Goal: Task Accomplishment & Management: Manage account settings

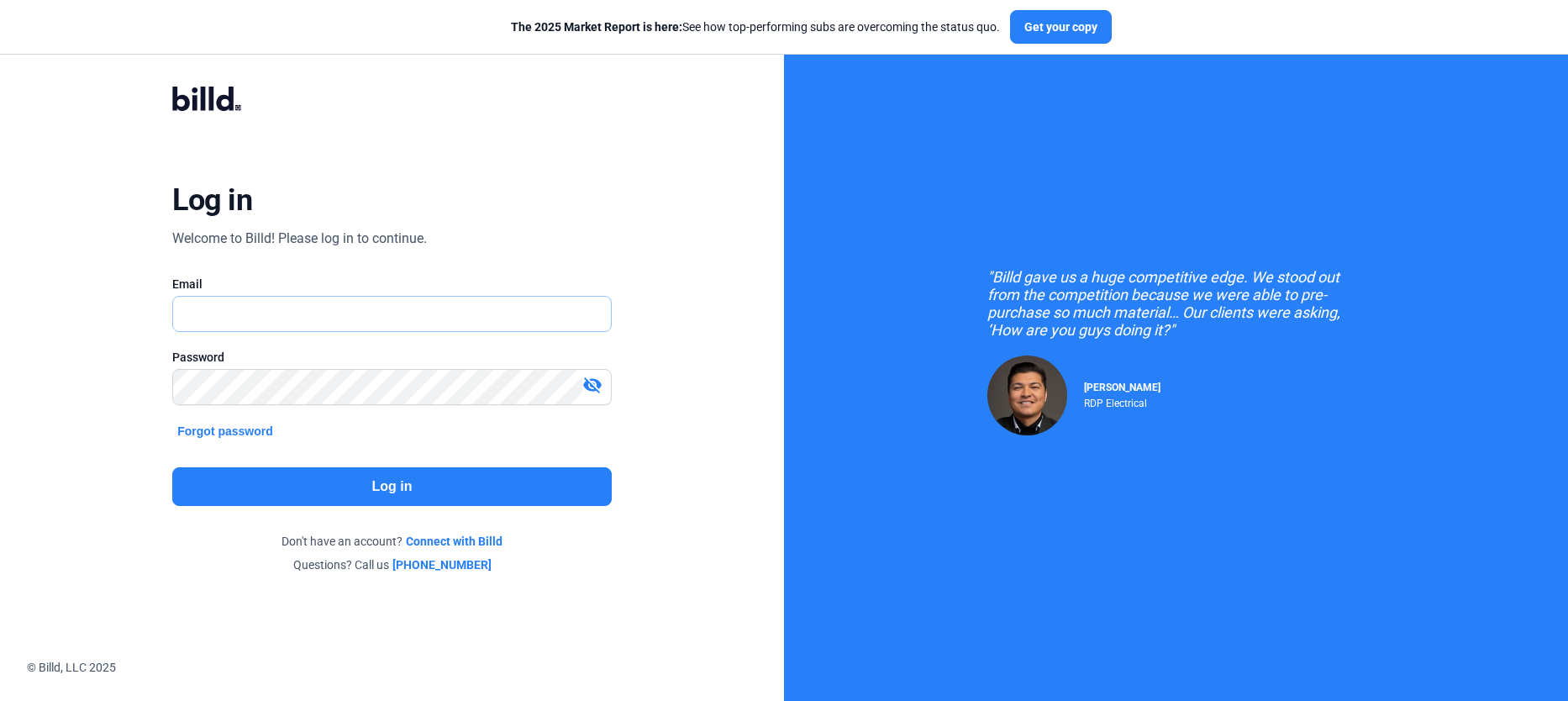
type input "[PERSON_NAME][EMAIL_ADDRESS][PERSON_NAME][DOMAIN_NAME]"
click at [462, 479] on button "Log in" at bounding box center [392, 486] width 440 height 39
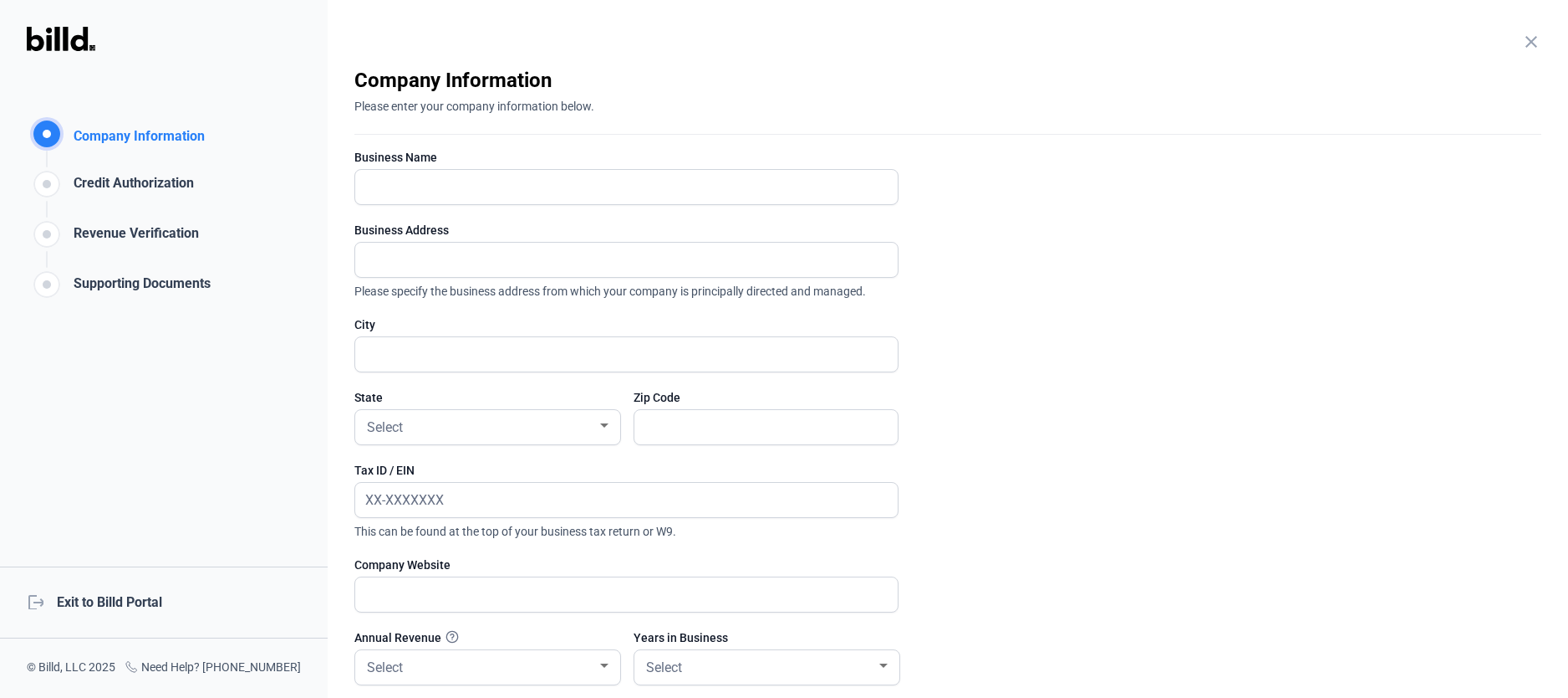
click at [1530, 32] on mat-icon "close" at bounding box center [1531, 42] width 20 height 20
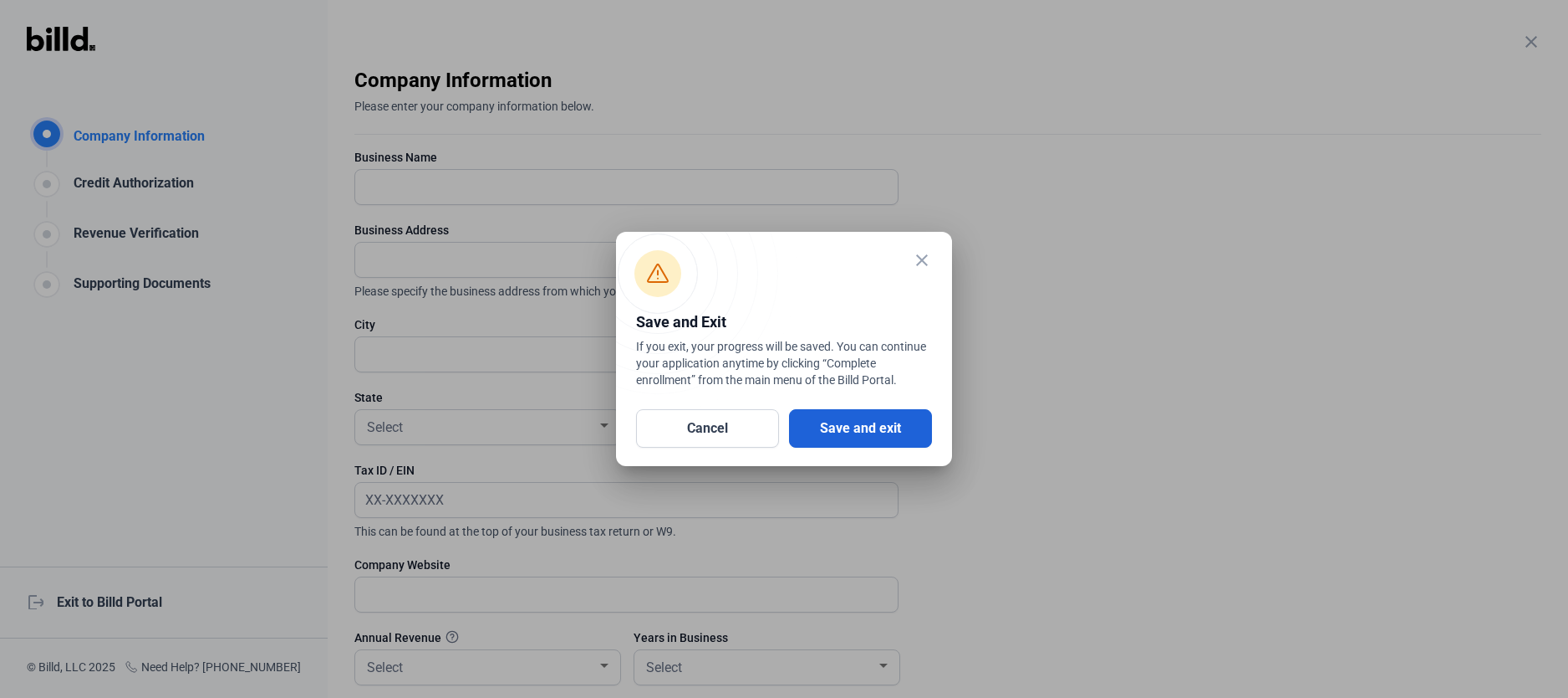
click at [814, 420] on button "Save and exit" at bounding box center [860, 429] width 143 height 39
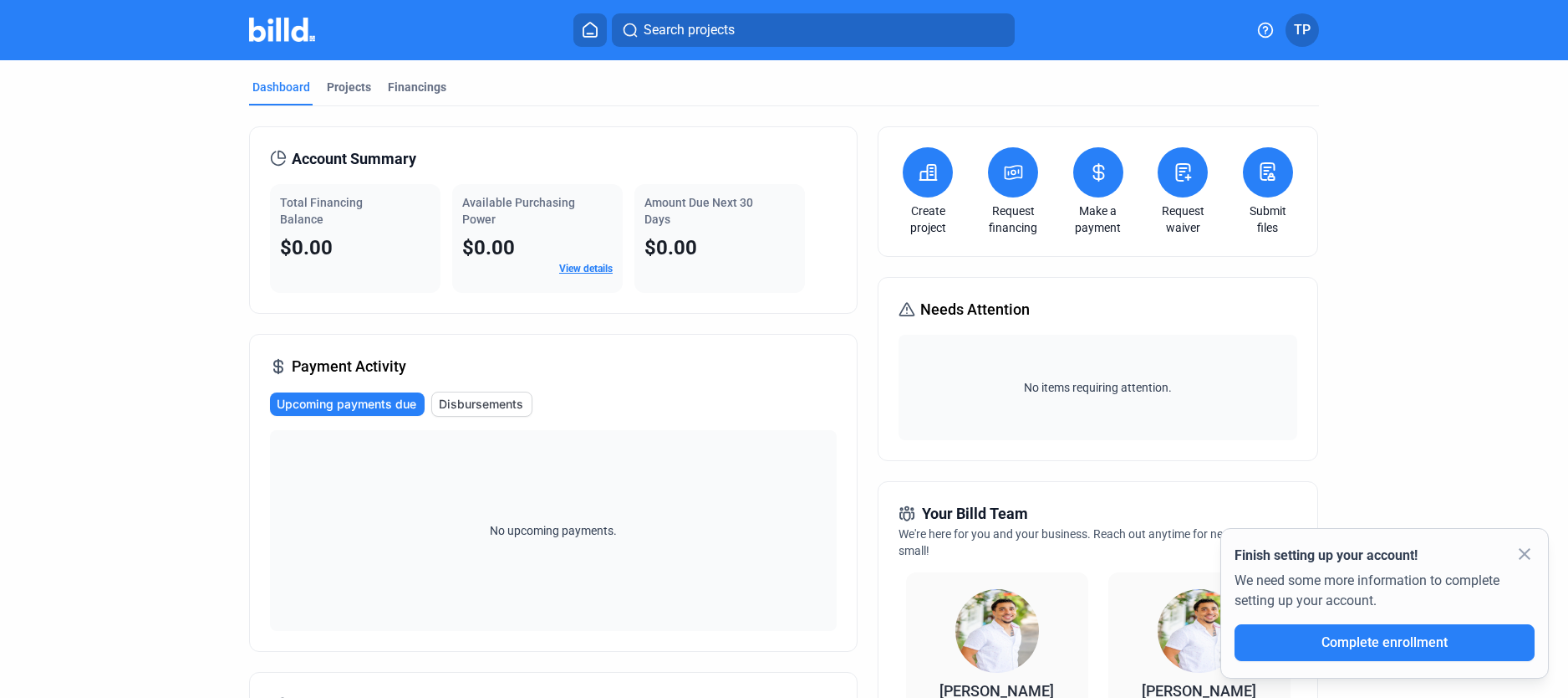
click at [1303, 36] on span "TP" at bounding box center [1303, 31] width 17 height 20
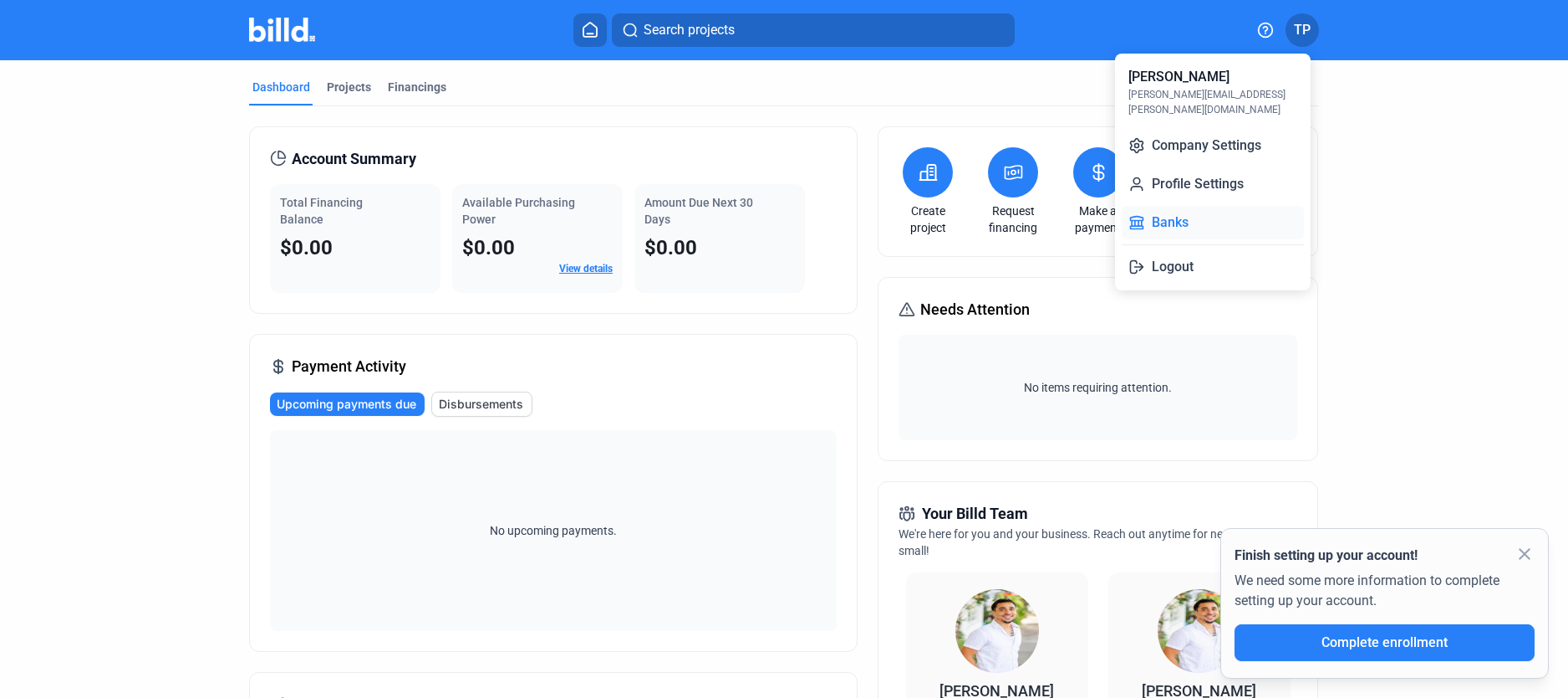
click at [1166, 207] on button "Banks" at bounding box center [1213, 222] width 182 height 33
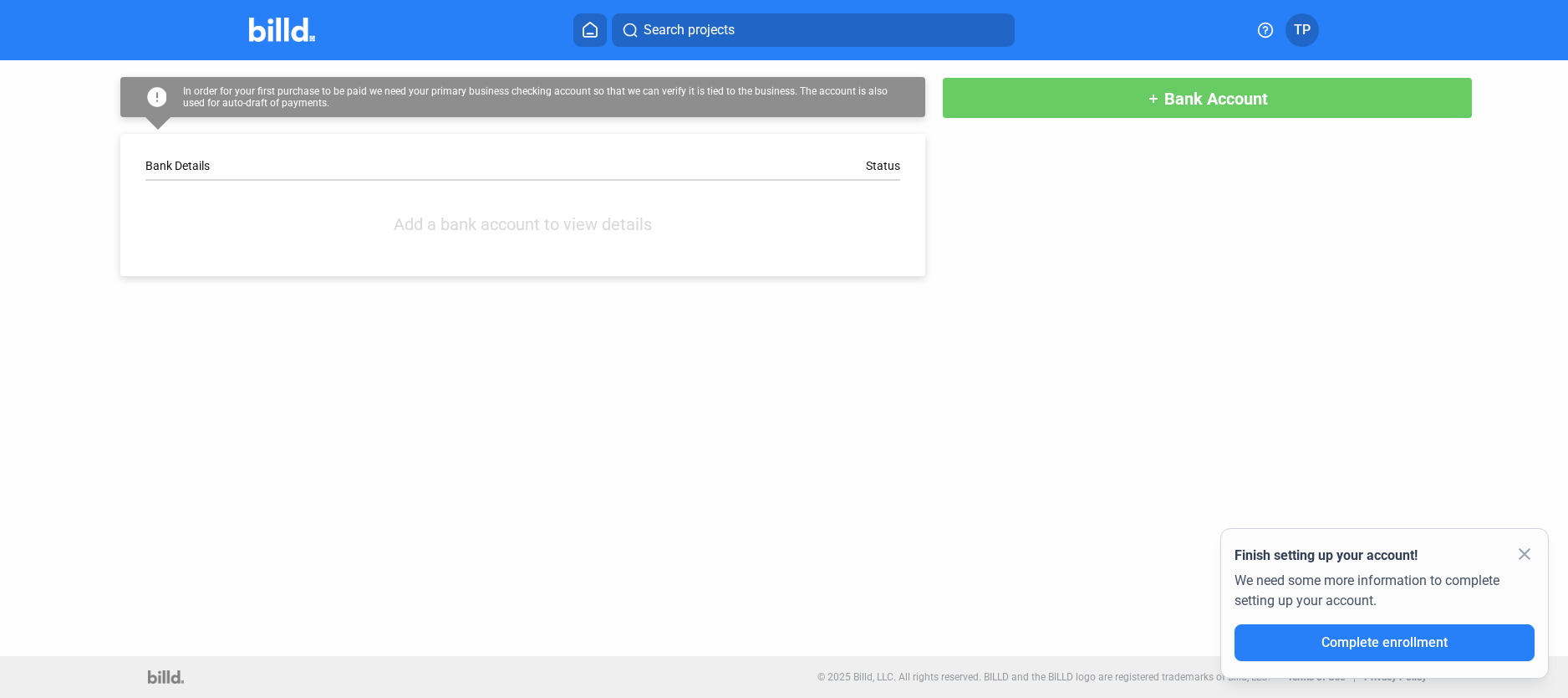
click at [1209, 105] on span "Bank Account" at bounding box center [1216, 99] width 104 height 20
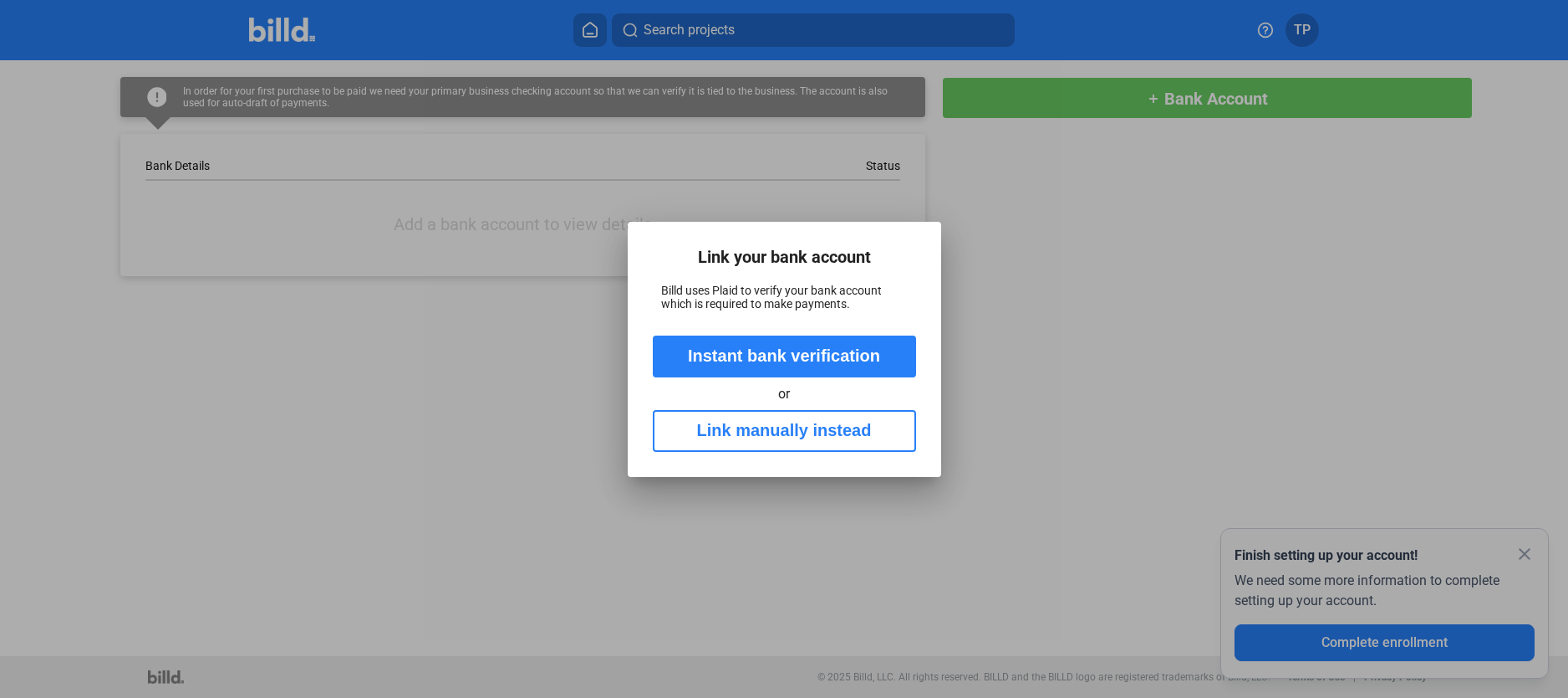
click at [767, 436] on button "Link manually instead" at bounding box center [784, 430] width 264 height 42
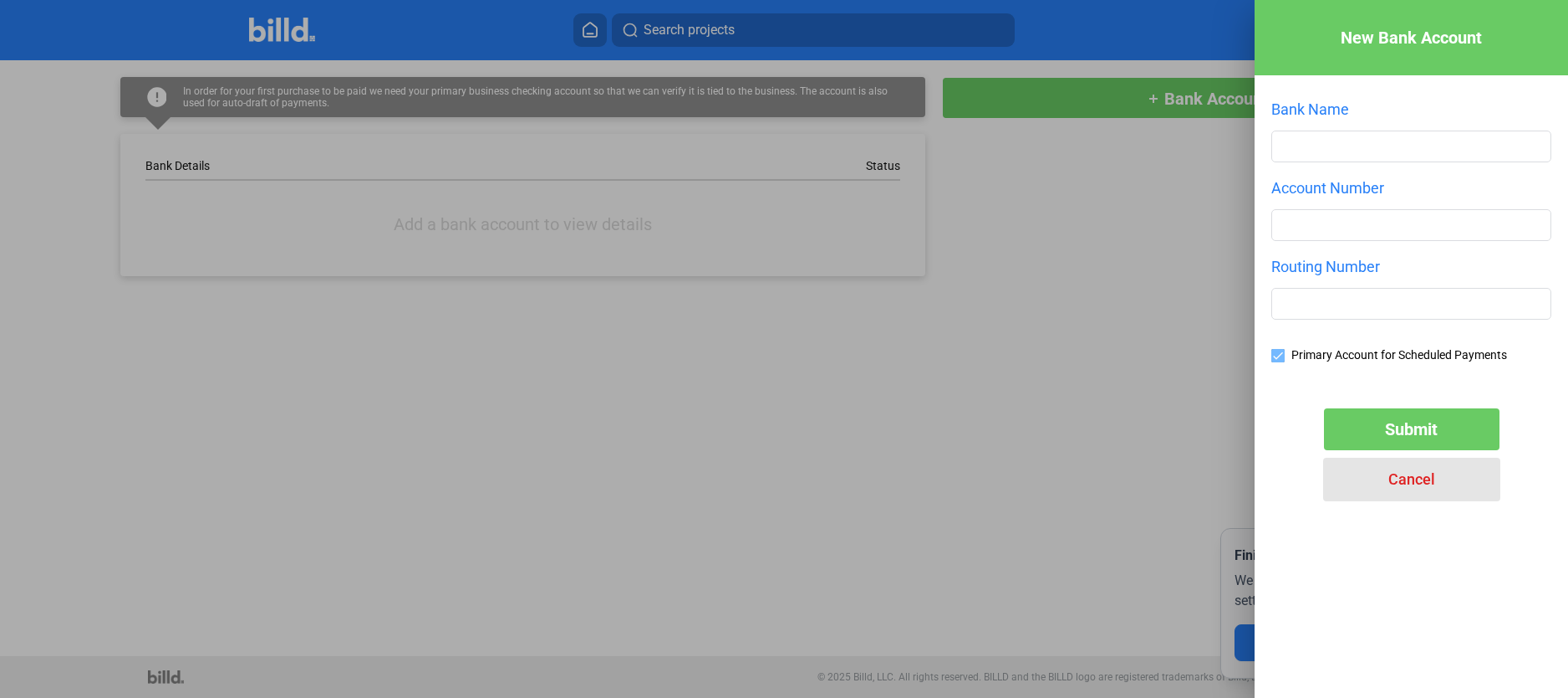
click at [1406, 479] on span "Cancel" at bounding box center [1412, 479] width 47 height 18
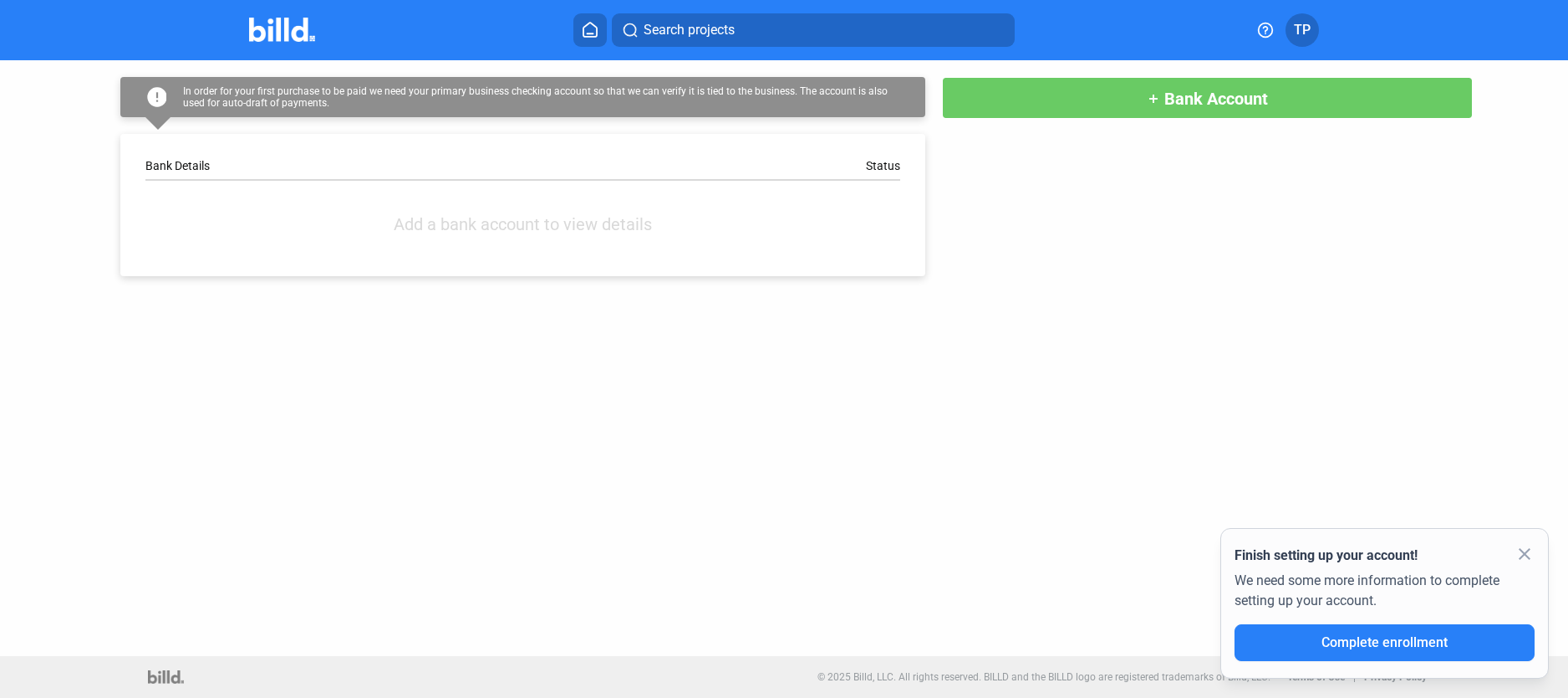
click at [1068, 490] on div "error In order for your first purchase to be paid we need your primary business…" at bounding box center [784, 357] width 1568 height 595
